Goal: Navigation & Orientation: Find specific page/section

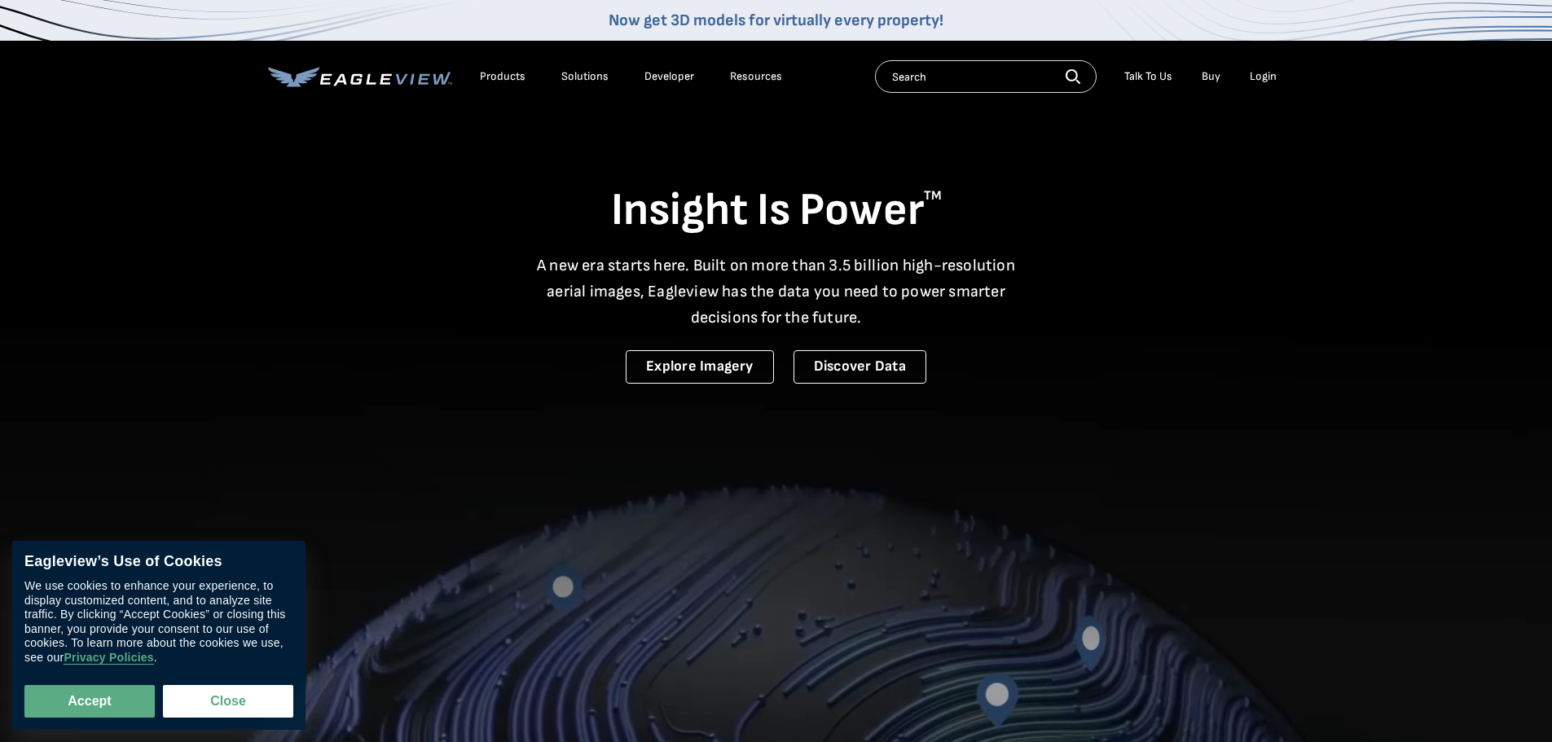
click at [1267, 83] on div "Login" at bounding box center [1263, 76] width 27 height 15
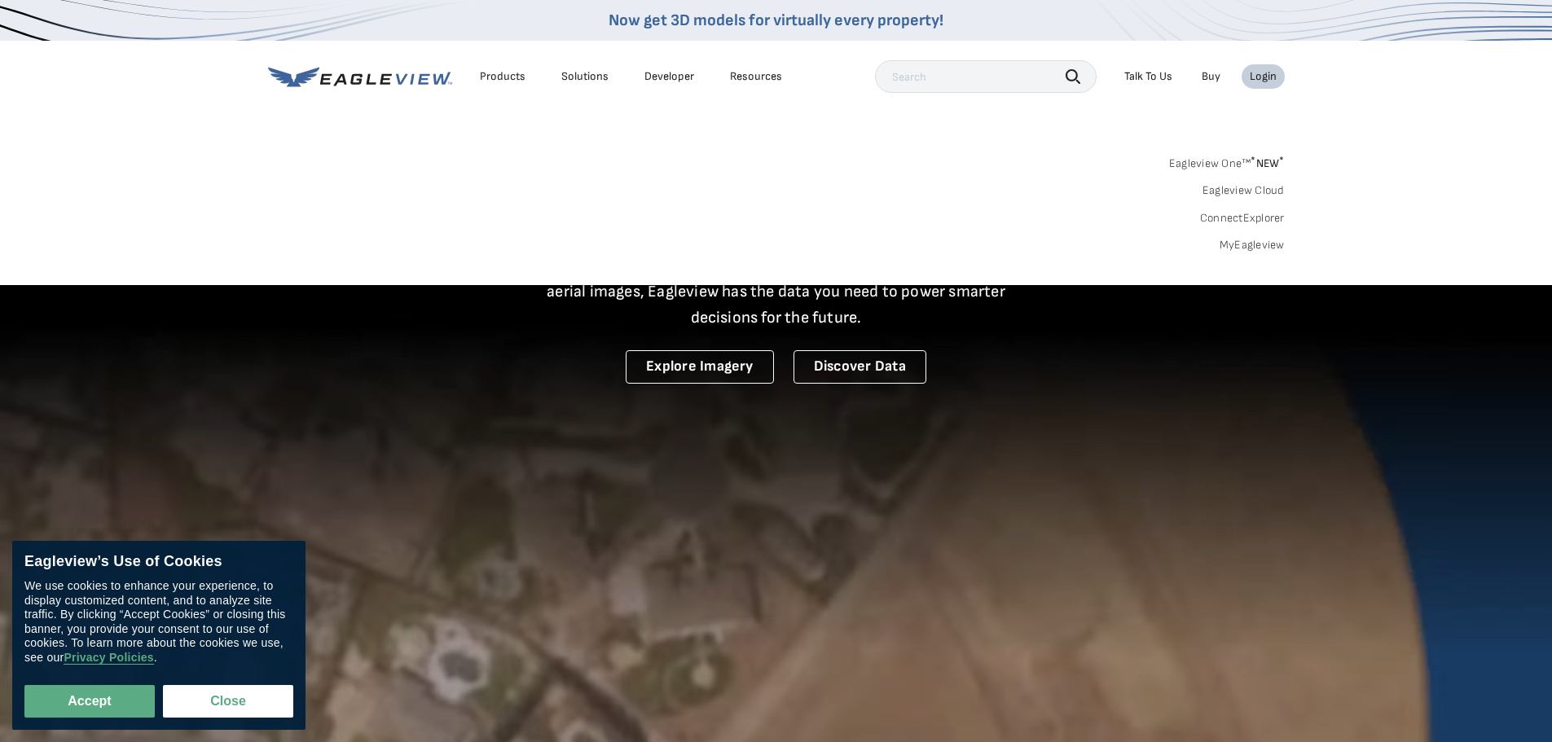
click at [1272, 82] on div "Login" at bounding box center [1263, 76] width 27 height 15
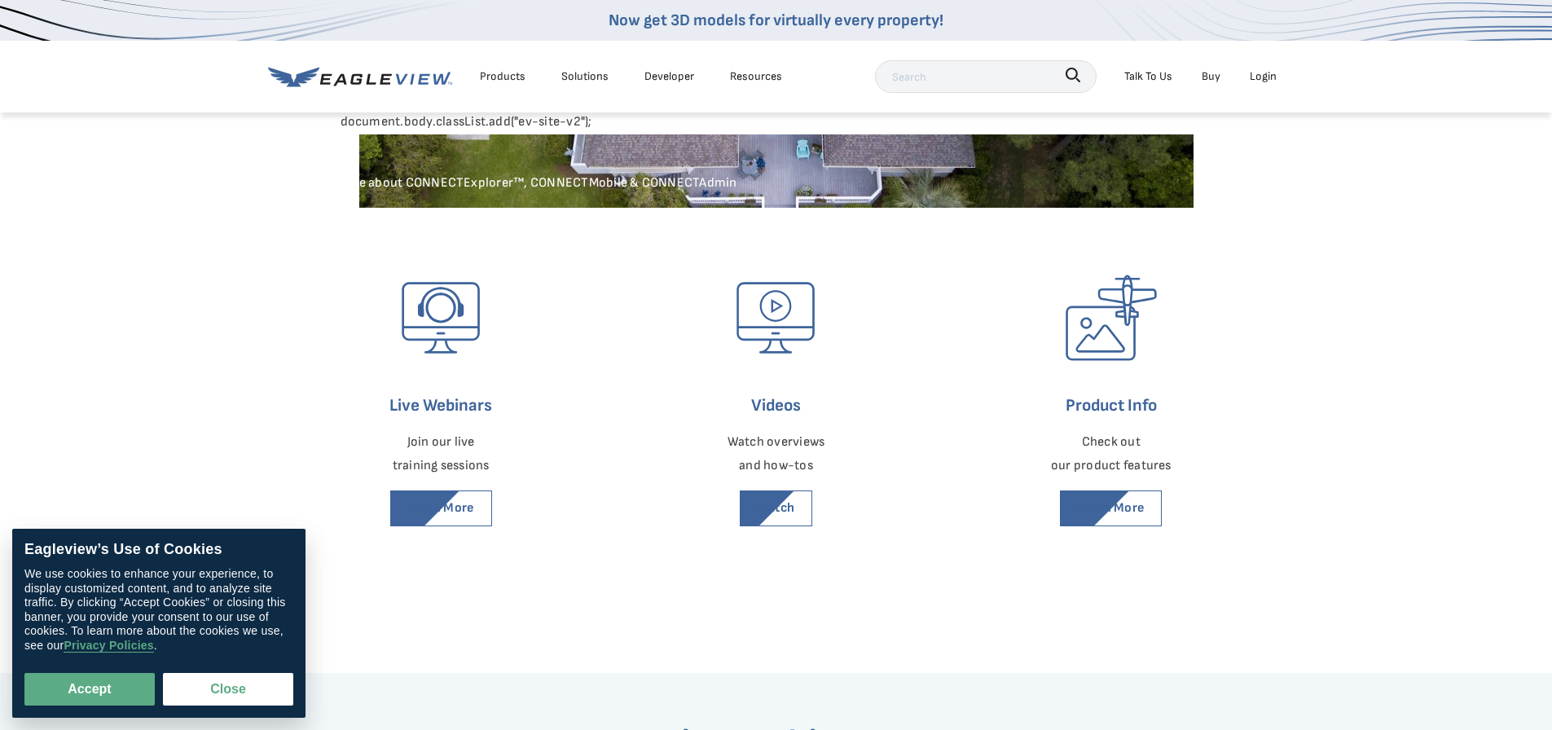
click at [1259, 77] on div "Login" at bounding box center [1263, 76] width 27 height 20
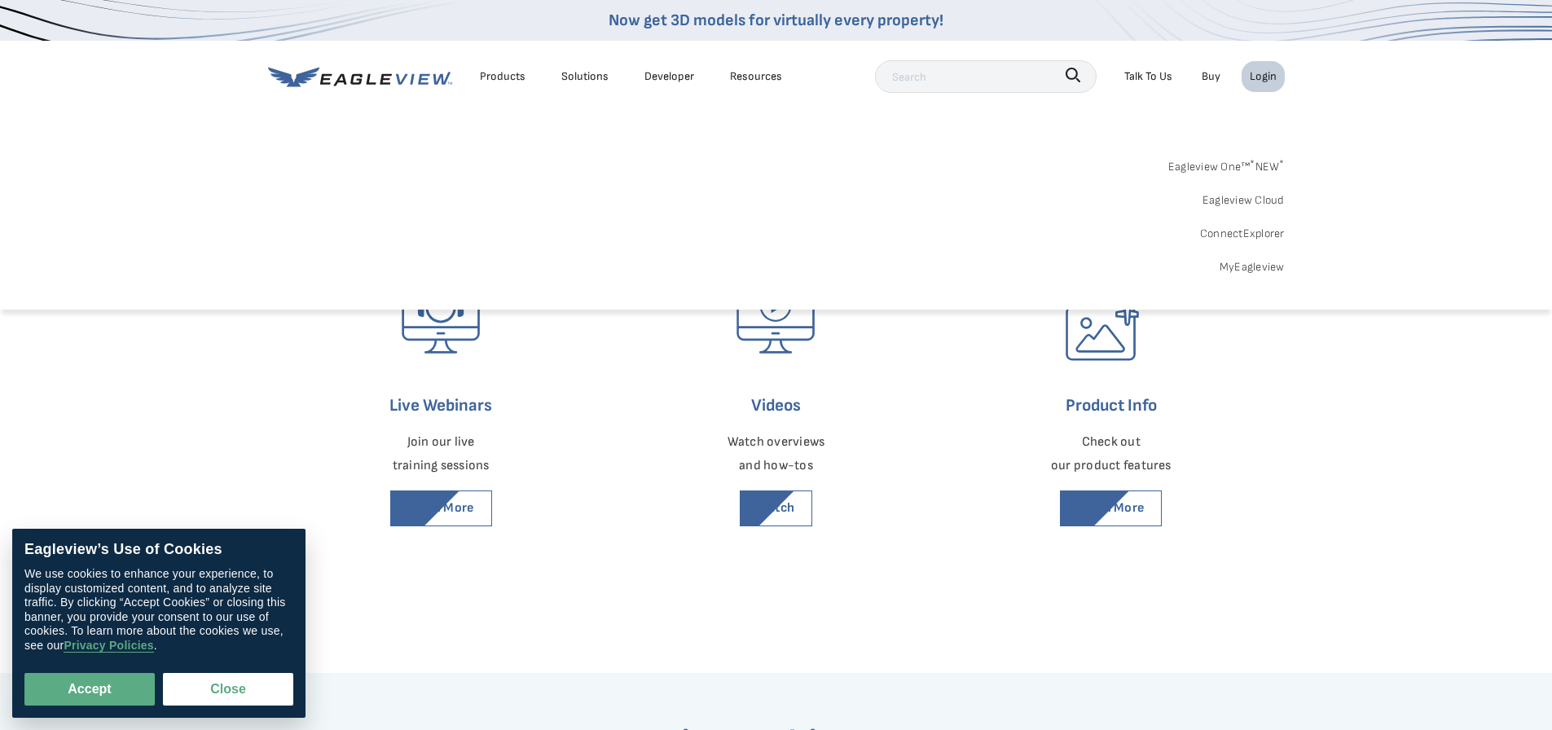
click at [1262, 231] on link "ConnectExplorer" at bounding box center [1242, 233] width 85 height 20
